Goal: Navigation & Orientation: Find specific page/section

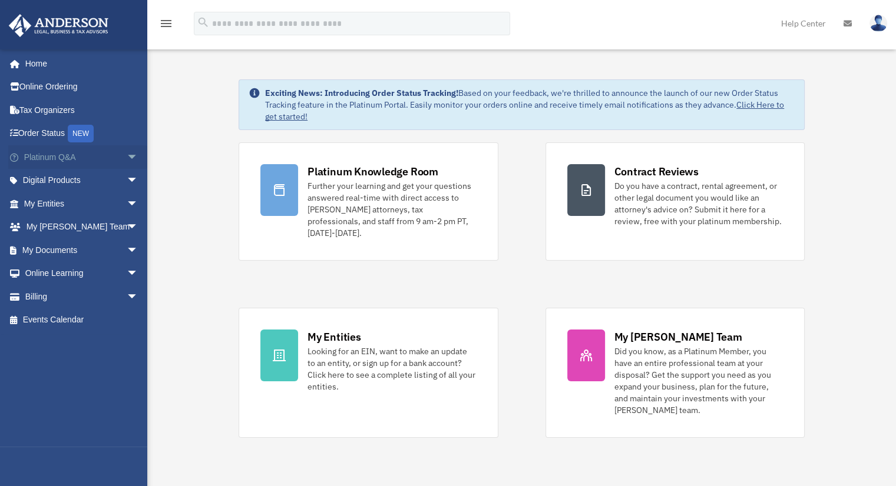
click at [127, 158] on span "arrow_drop_down" at bounding box center [139, 157] width 24 height 24
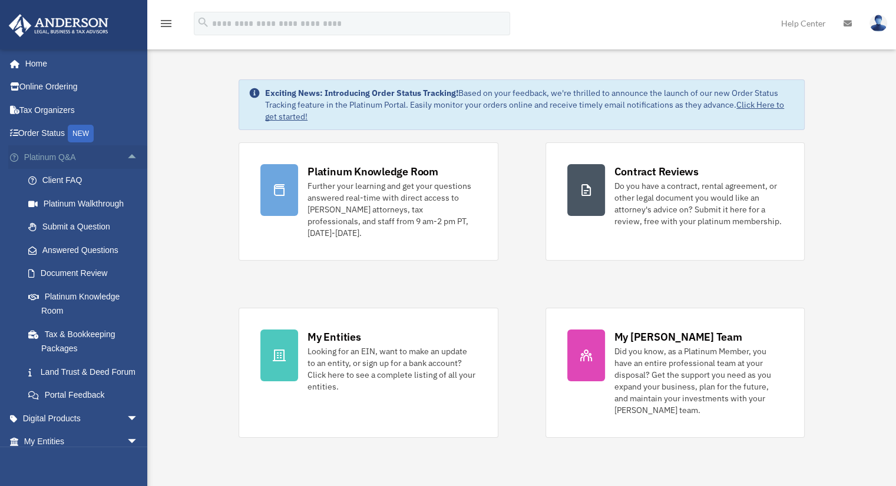
click at [127, 158] on span "arrow_drop_up" at bounding box center [139, 157] width 24 height 24
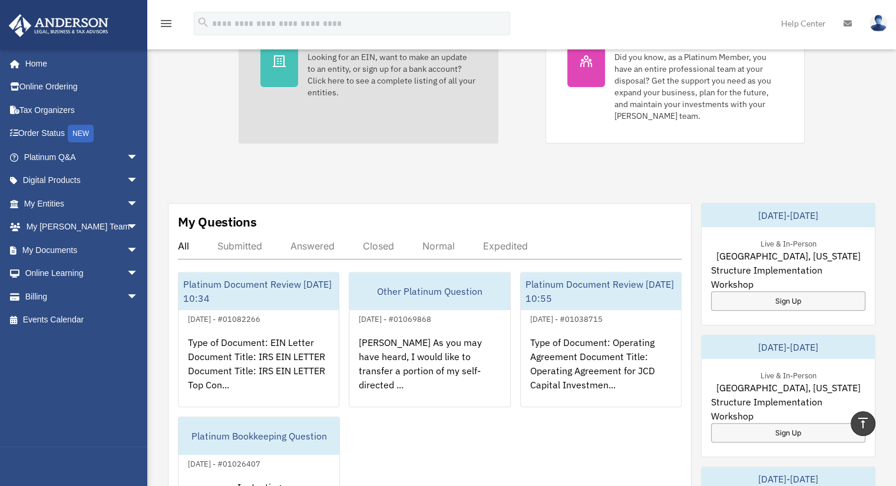
scroll to position [59, 0]
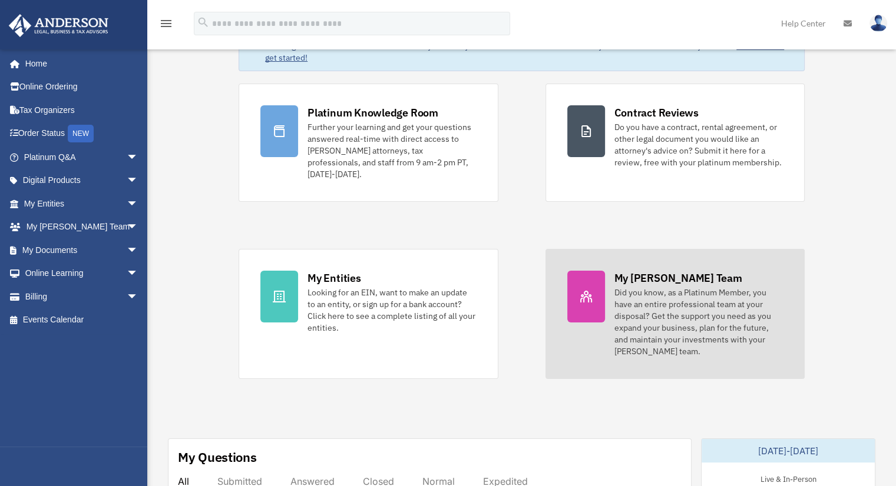
click at [689, 274] on div "My Anderson Team Did you know, as a Platinum Member, you have an entire profess…" at bounding box center [698, 314] width 168 height 87
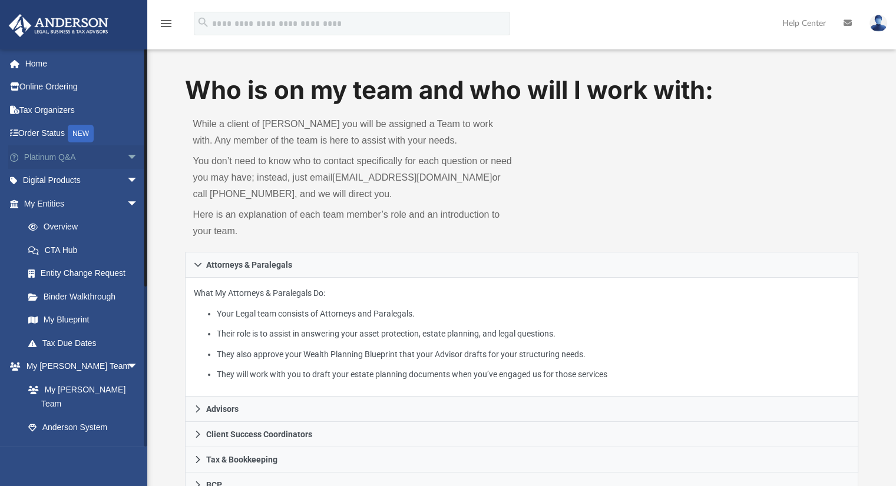
click at [127, 157] on span "arrow_drop_down" at bounding box center [139, 157] width 24 height 24
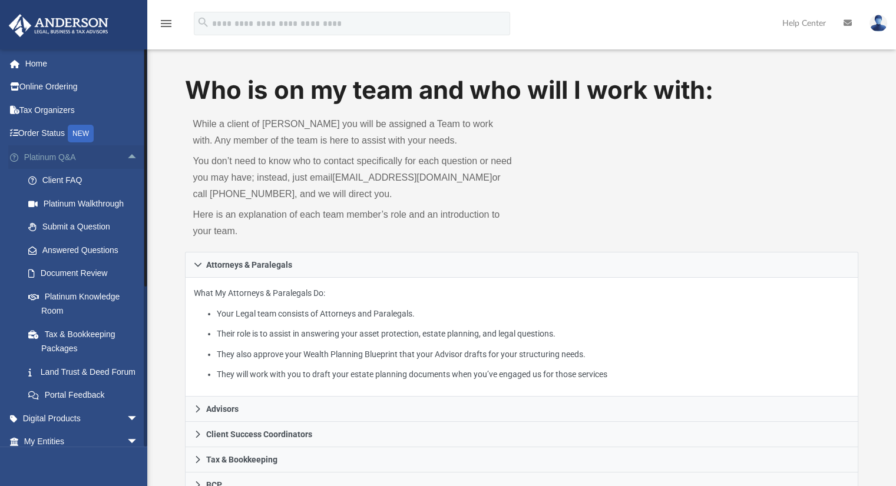
click at [127, 156] on span "arrow_drop_up" at bounding box center [139, 157] width 24 height 24
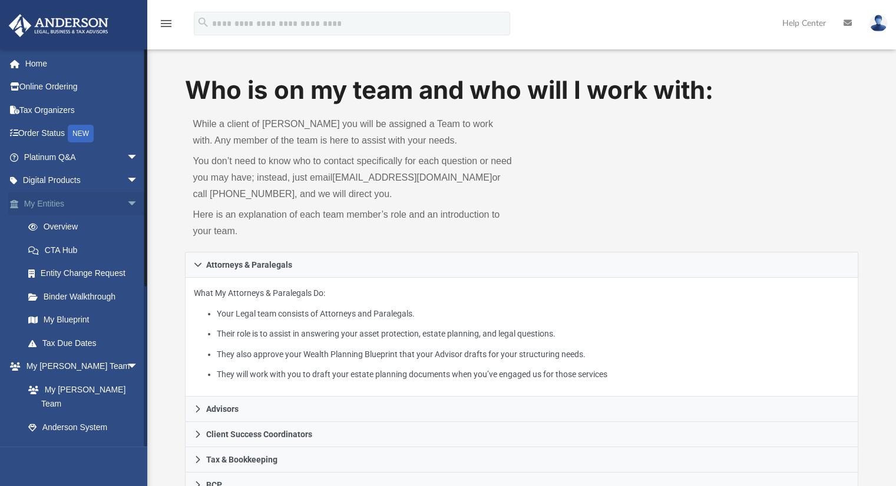
click at [127, 202] on span "arrow_drop_down" at bounding box center [139, 204] width 24 height 24
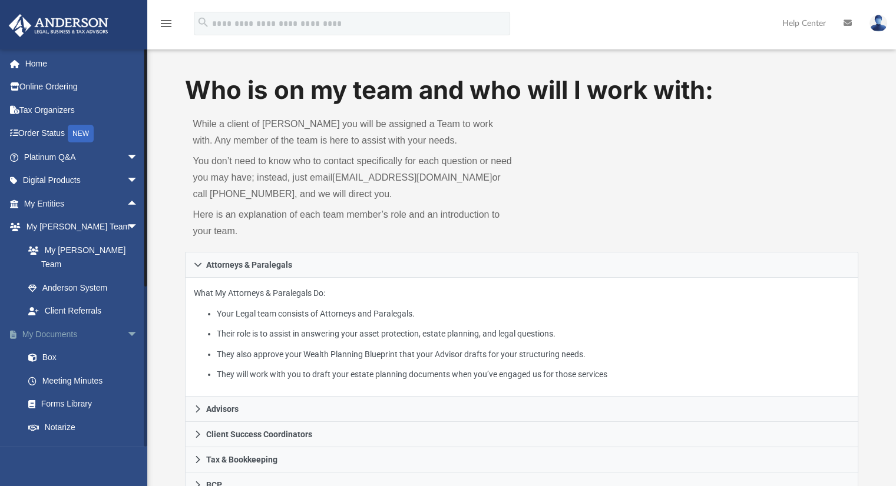
click at [127, 323] on span "arrow_drop_down" at bounding box center [139, 335] width 24 height 24
click at [127, 227] on span "arrow_drop_down" at bounding box center [139, 228] width 24 height 24
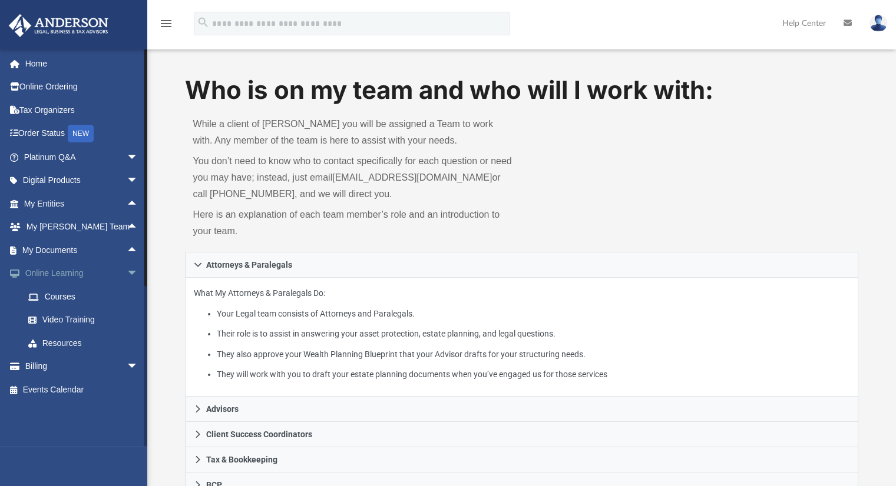
click at [127, 276] on span "arrow_drop_down" at bounding box center [139, 274] width 24 height 24
click at [127, 300] on span "arrow_drop_down" at bounding box center [139, 297] width 24 height 24
click at [127, 300] on span "arrow_drop_up" at bounding box center [139, 297] width 24 height 24
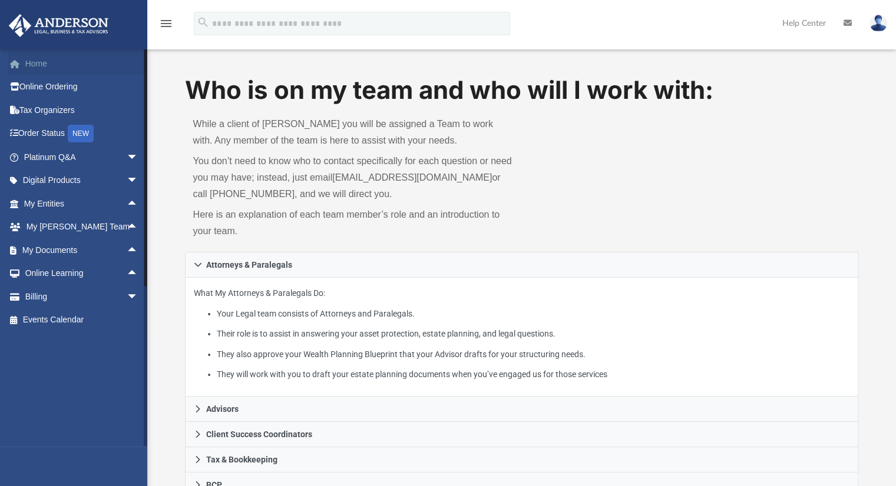
click at [33, 59] on link "Home" at bounding box center [82, 64] width 148 height 24
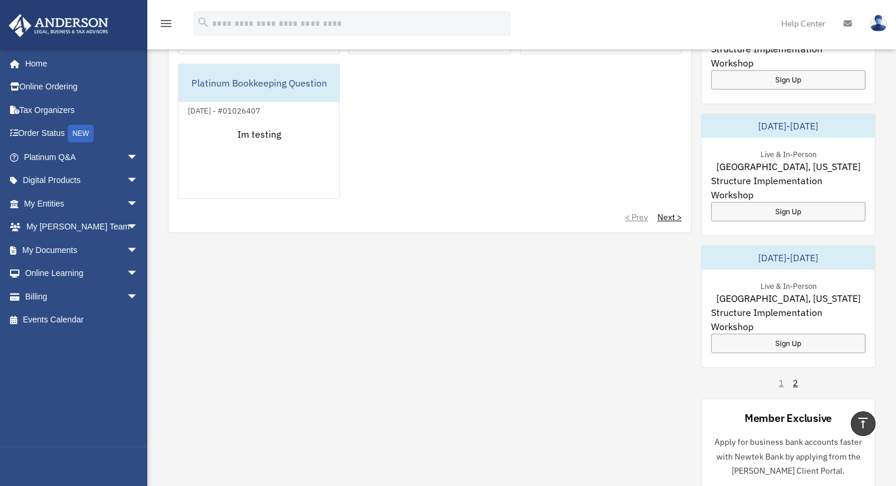
scroll to position [648, 0]
click at [659, 211] on link "Next >" at bounding box center [669, 217] width 24 height 12
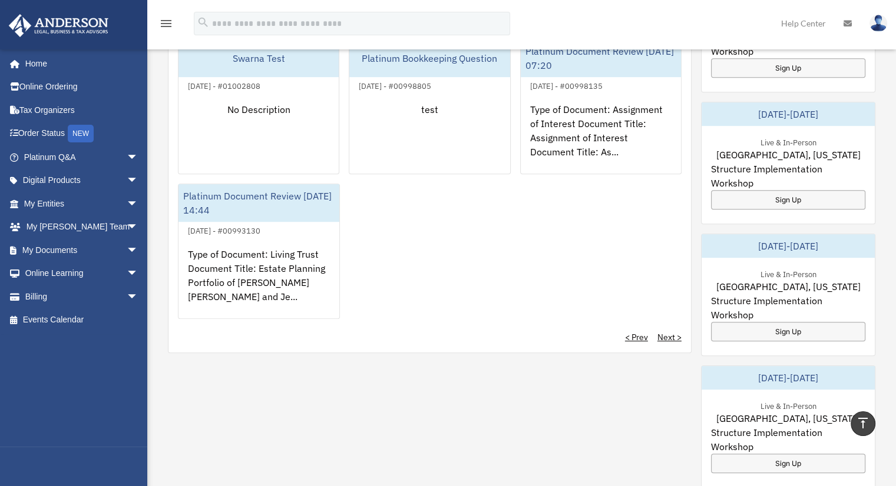
scroll to position [530, 0]
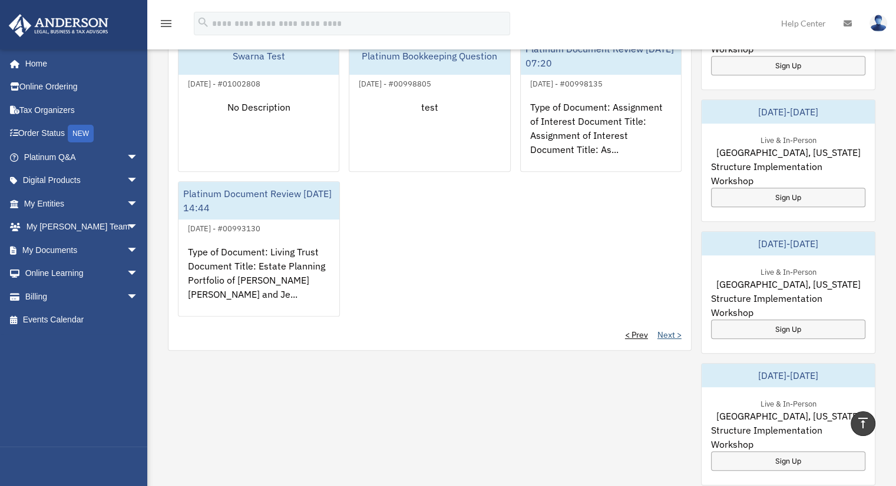
click at [666, 329] on link "Next >" at bounding box center [669, 335] width 24 height 12
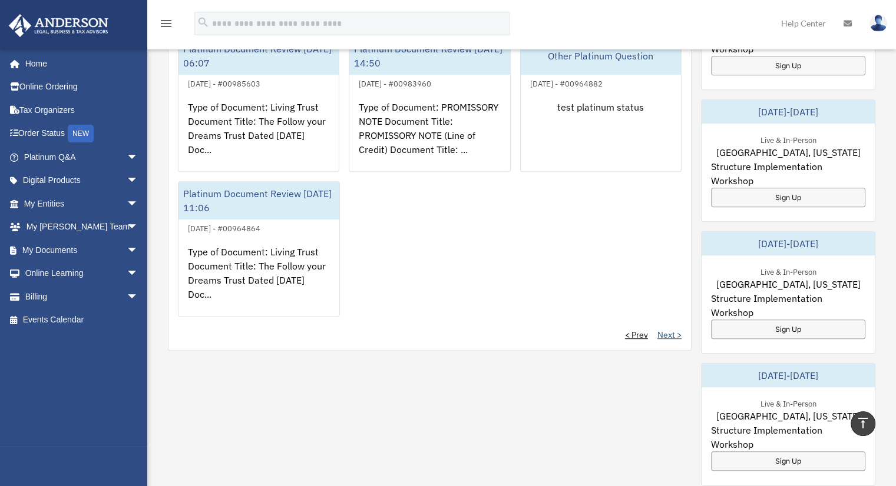
click at [666, 329] on link "Next >" at bounding box center [669, 335] width 24 height 12
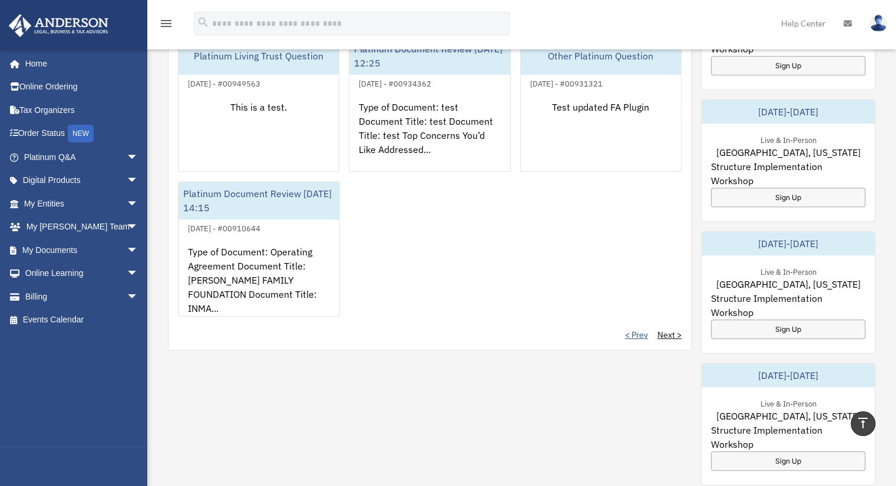
click at [636, 329] on link "< Prev" at bounding box center [636, 335] width 23 height 12
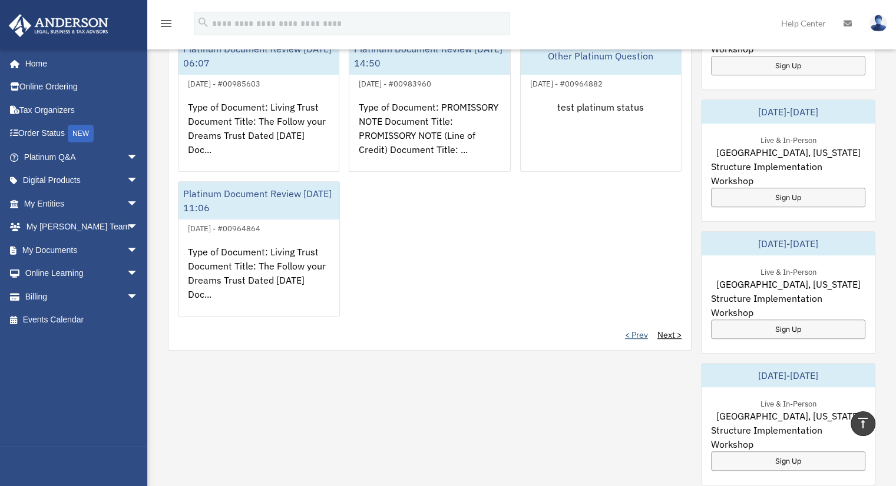
click at [636, 329] on link "< Prev" at bounding box center [636, 335] width 23 height 12
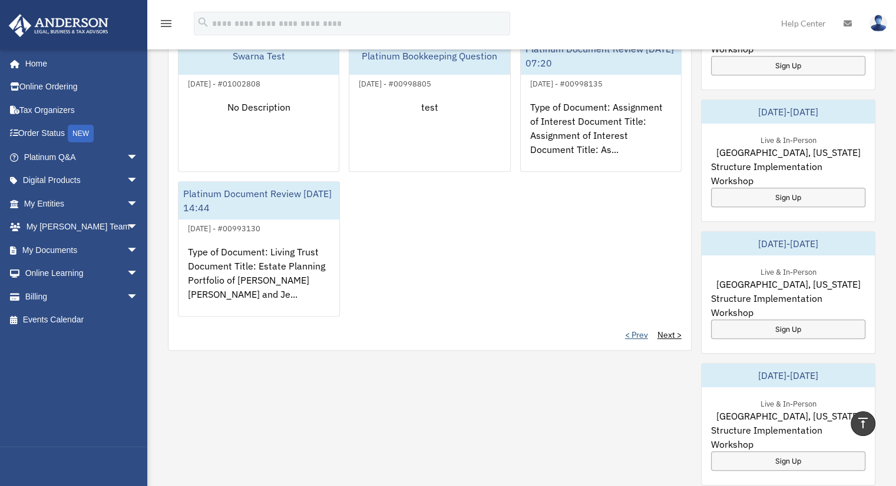
click at [636, 329] on link "< Prev" at bounding box center [636, 335] width 23 height 12
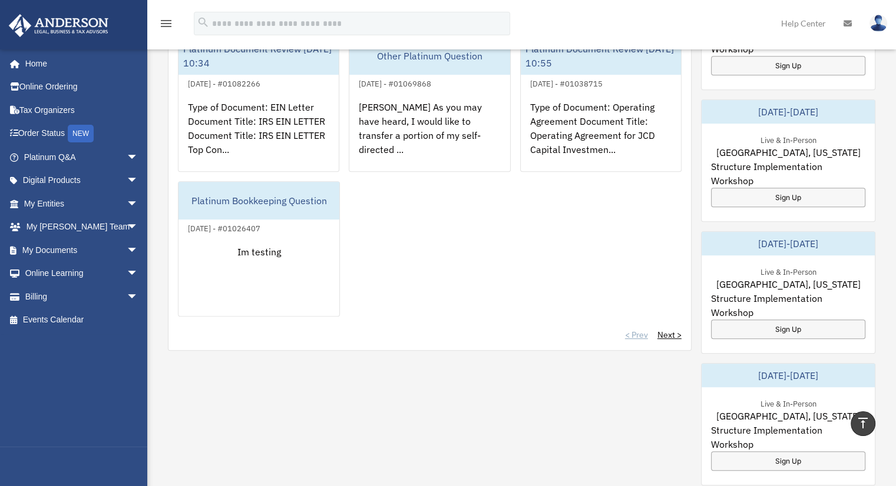
click at [636, 329] on div "< Prev Next >" at bounding box center [430, 335] width 504 height 12
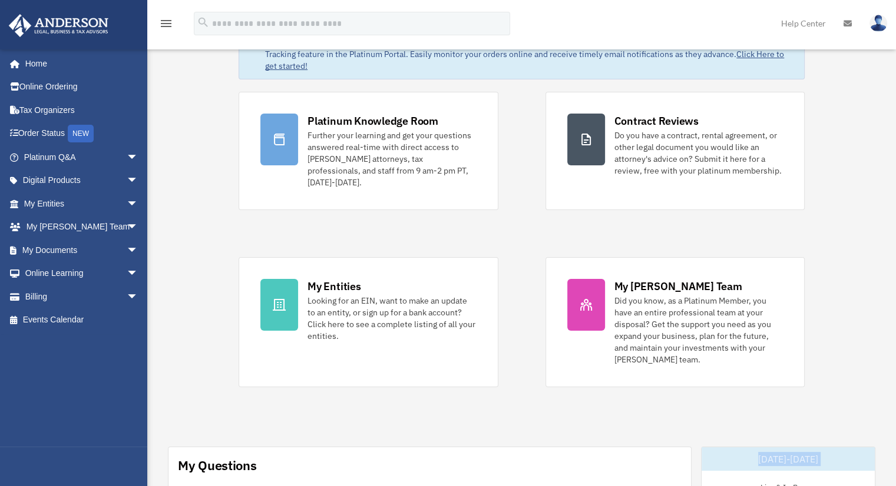
scroll to position [0, 0]
